Goal: Transaction & Acquisition: Purchase product/service

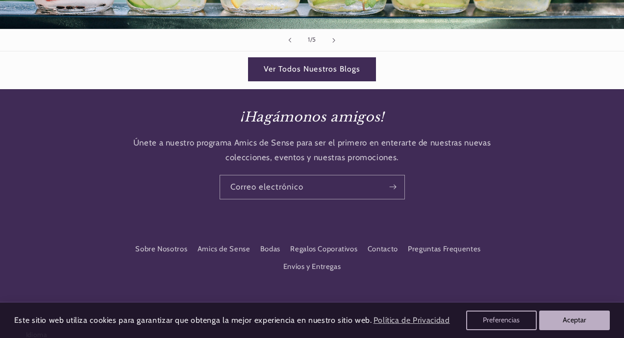
scroll to position [1813, 0]
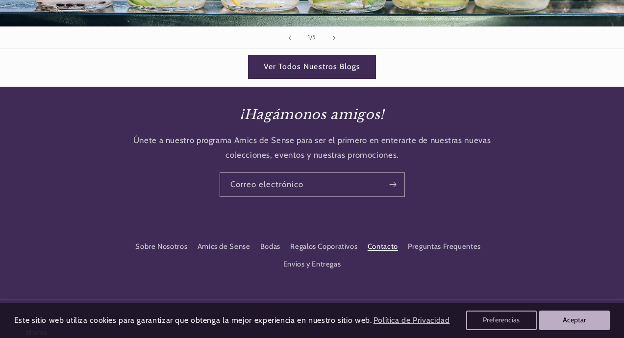
click at [381, 239] on link "Contacto" at bounding box center [382, 247] width 30 height 18
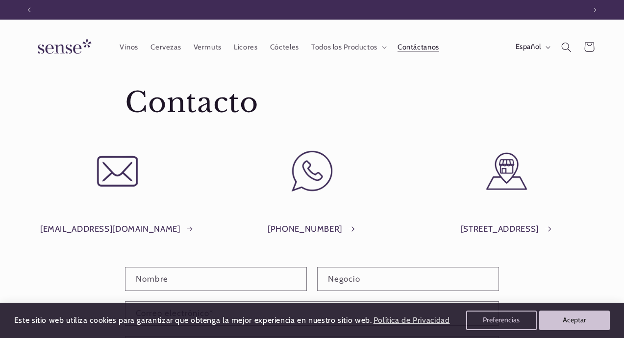
scroll to position [0, 556]
click at [131, 44] on span "Vinos" at bounding box center [129, 47] width 19 height 9
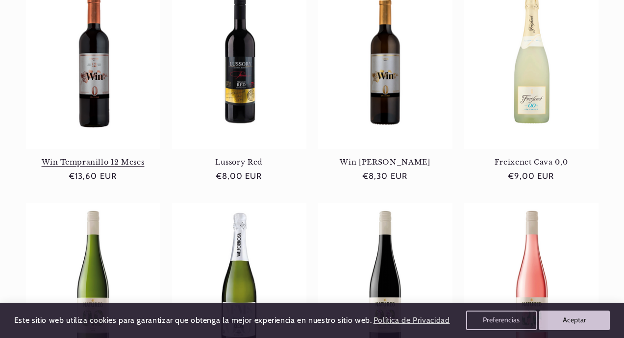
scroll to position [441, 0]
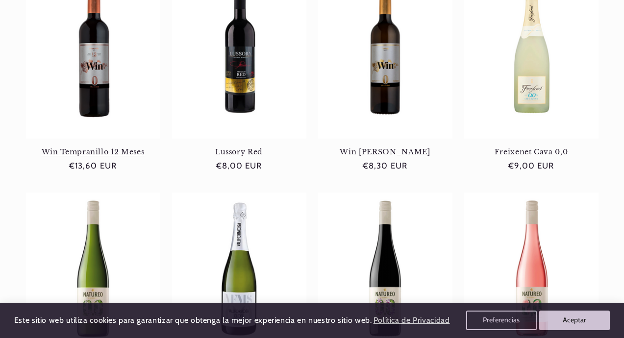
click at [87, 153] on link "Win Tempranillo 12 Meses" at bounding box center [93, 151] width 134 height 9
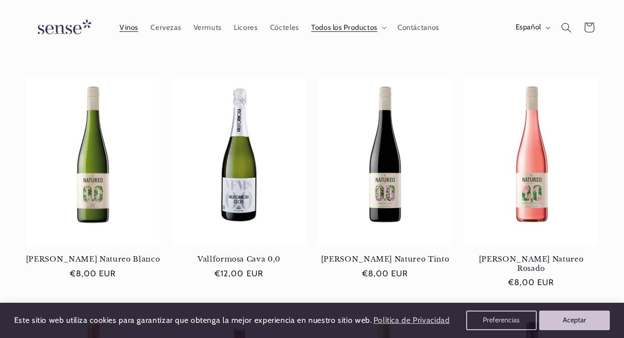
scroll to position [555, 0]
